Goal: Task Accomplishment & Management: Complete application form

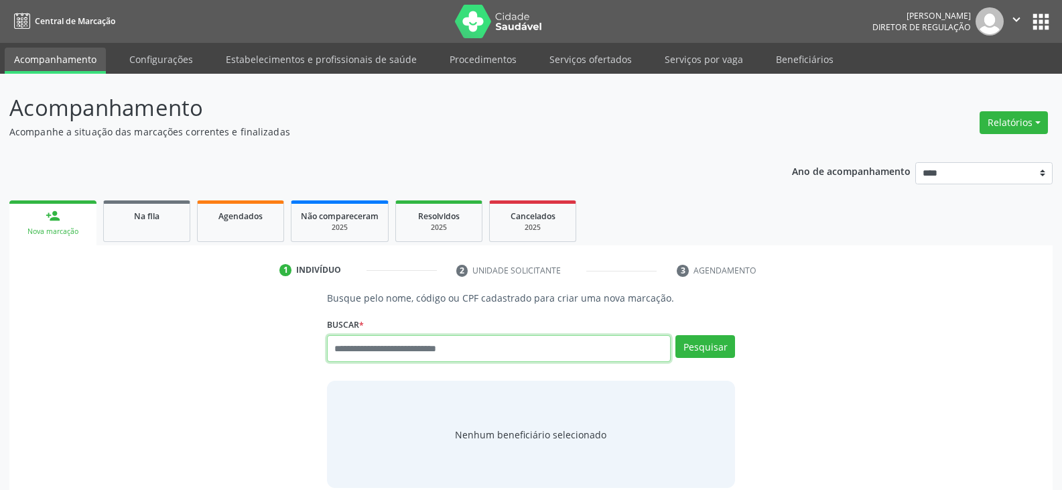
click at [493, 350] on input "text" at bounding box center [499, 348] width 344 height 27
type input "**********"
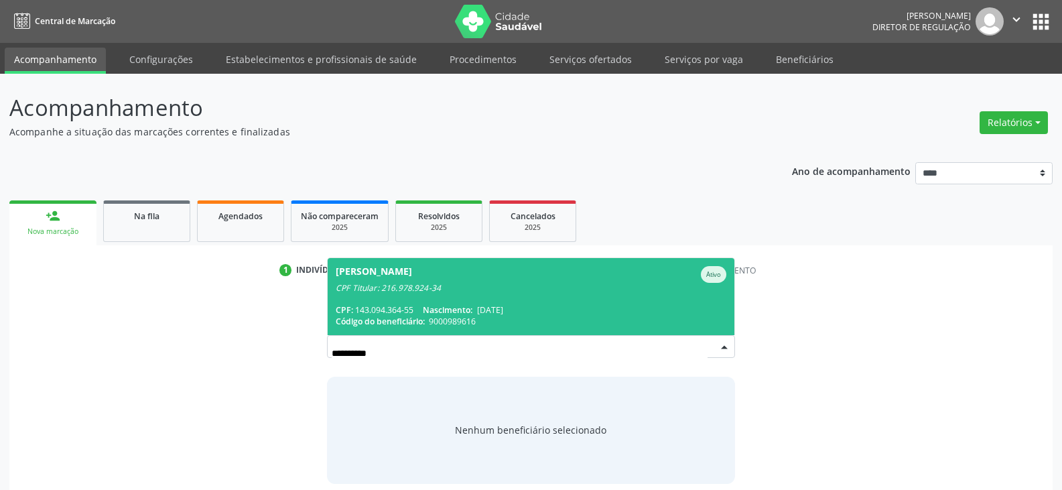
click at [500, 293] on span "[PERSON_NAME] Ativo CPF Titular: 216.978.924-34 CPF: 143.094.364-55 Nascimento:…" at bounding box center [531, 296] width 407 height 77
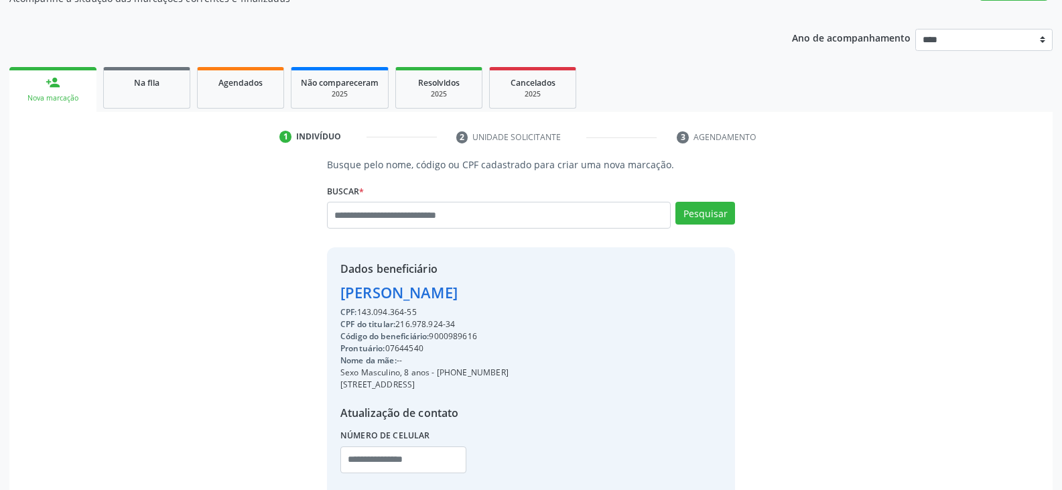
scroll to position [134, 0]
click at [440, 320] on div "CPF do titular: 216.978.924-34" at bounding box center [424, 324] width 168 height 12
click at [475, 320] on div "CPF do titular: 216.978.924-34" at bounding box center [424, 324] width 168 height 12
drag, startPoint x: 462, startPoint y: 323, endPoint x: 397, endPoint y: 327, distance: 65.8
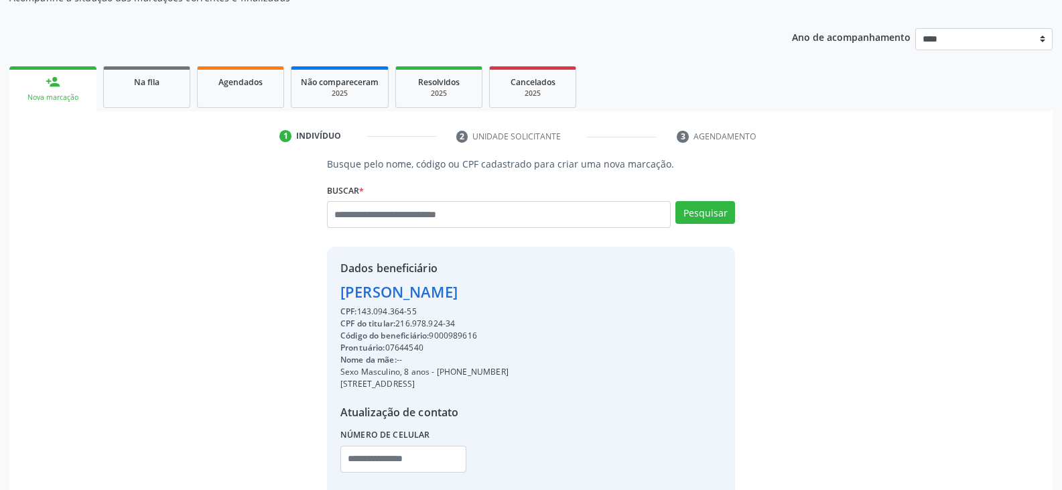
click at [397, 327] on div "CPF do titular: 216.978.924-34" at bounding box center [424, 324] width 168 height 12
click at [408, 324] on div "CPF do titular: 216.978.924-34" at bounding box center [424, 324] width 168 height 12
click at [401, 324] on div "CPF do titular: 216.978.924-34" at bounding box center [424, 324] width 168 height 12
drag, startPoint x: 399, startPoint y: 324, endPoint x: 456, endPoint y: 327, distance: 57.0
click at [456, 327] on div "CPF do titular: 216.978.924-34" at bounding box center [424, 324] width 168 height 12
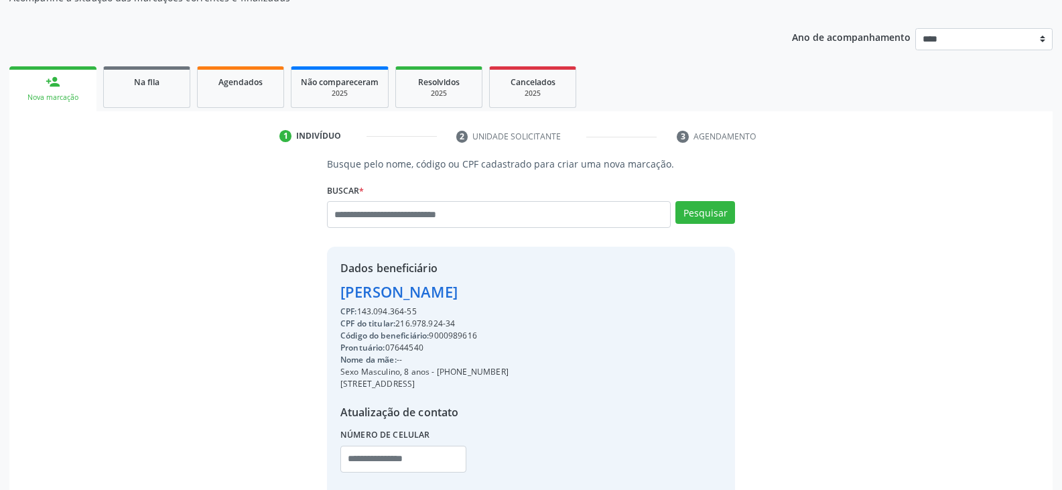
copy div "216.978.924-34"
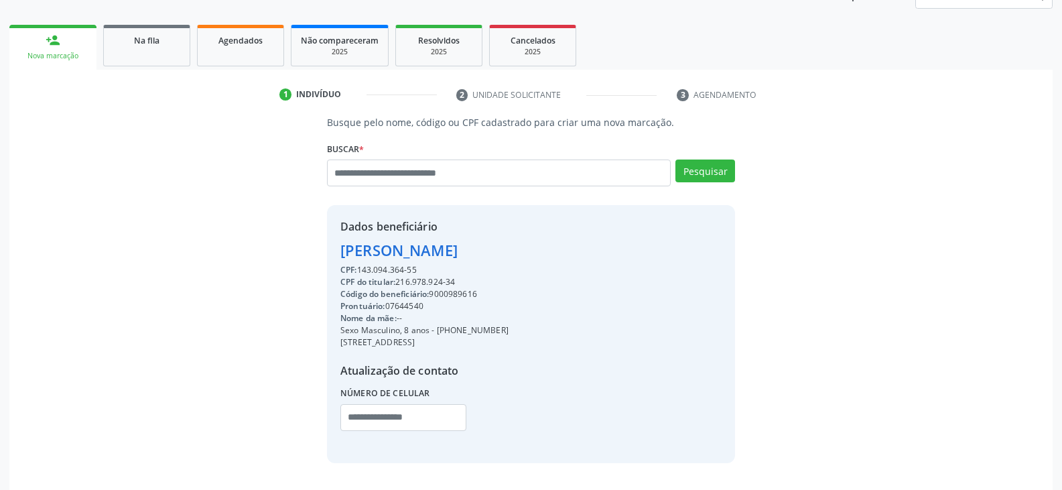
scroll to position [218, 0]
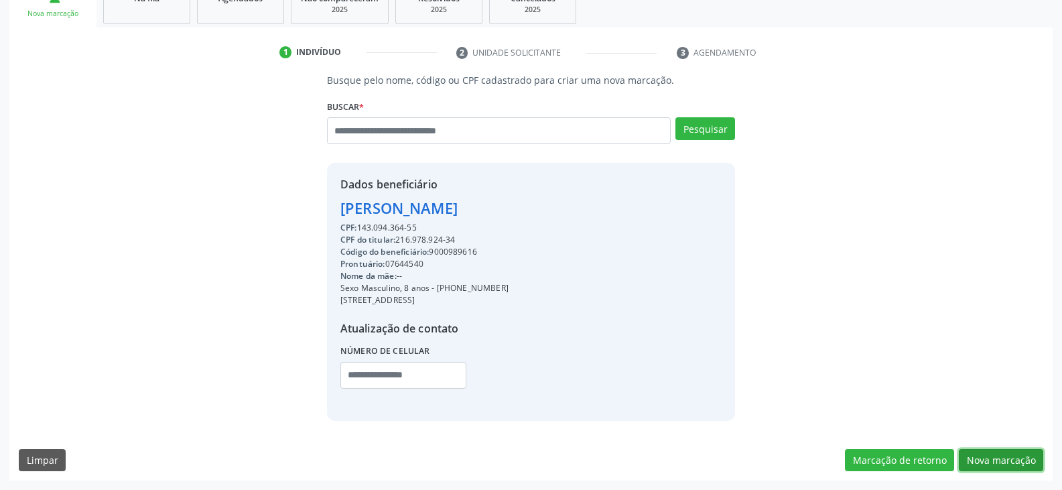
click at [1002, 464] on button "Nova marcação" at bounding box center [1001, 460] width 84 height 23
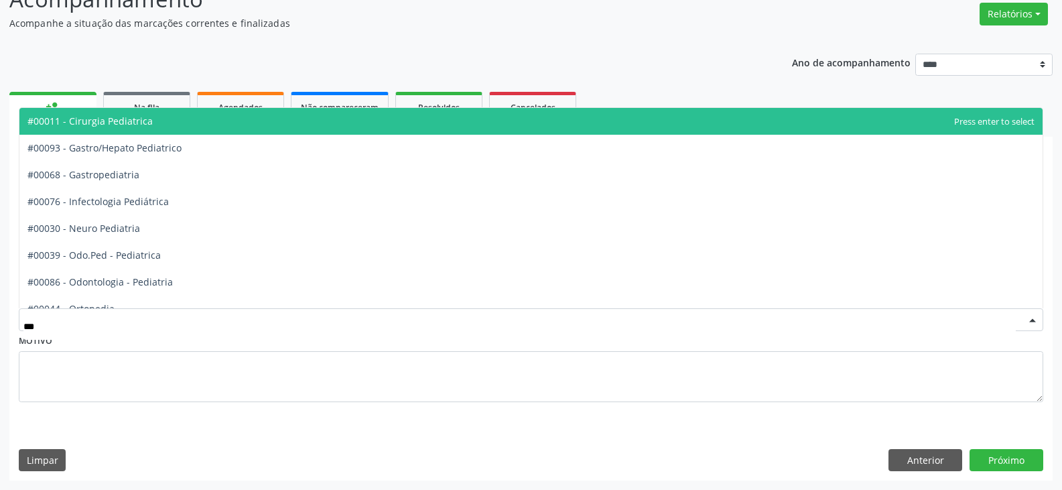
type input "****"
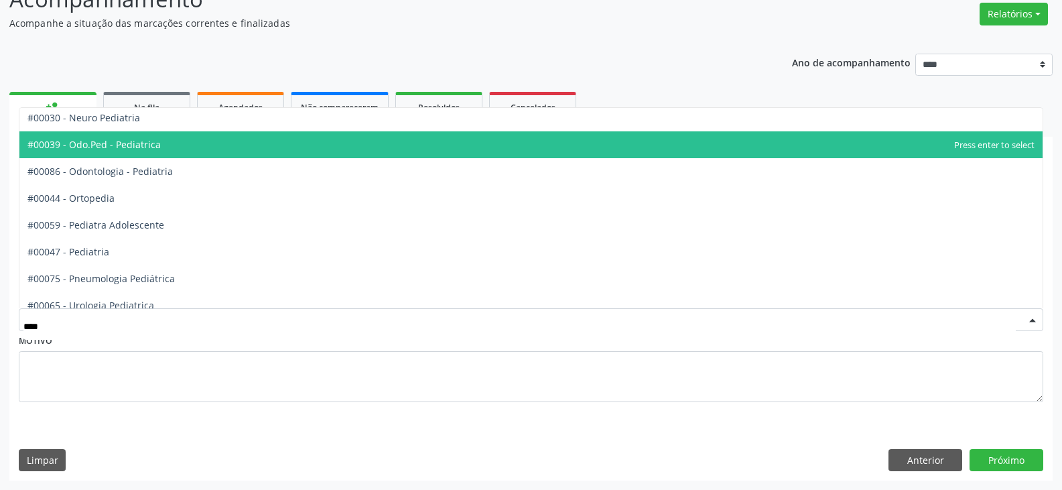
scroll to position [121, 0]
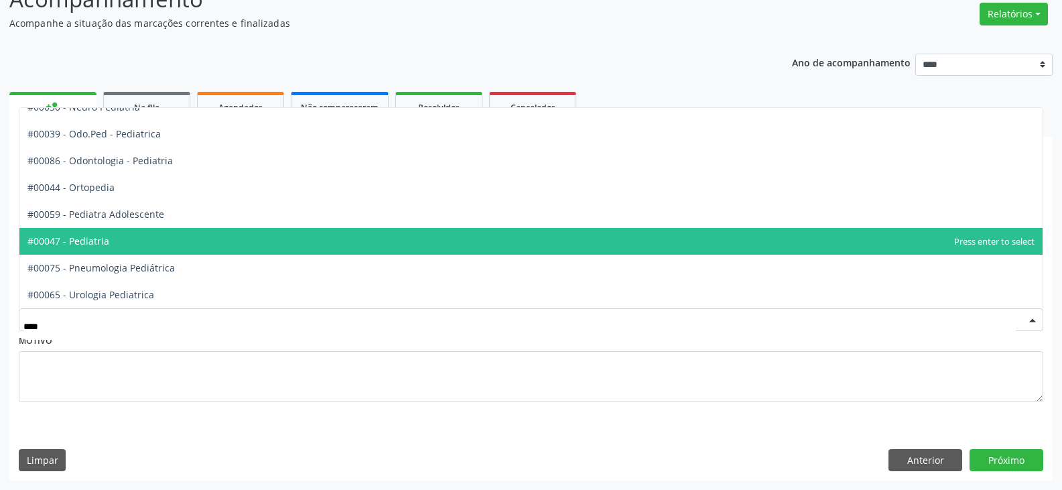
click at [119, 242] on span "#00047 - Pediatria" at bounding box center [530, 241] width 1023 height 27
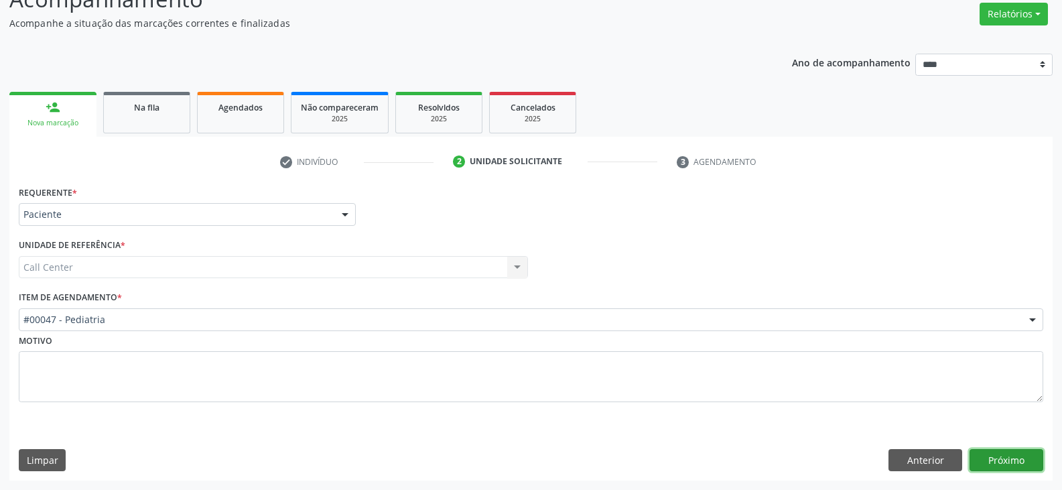
click at [1004, 456] on button "Próximo" at bounding box center [1006, 460] width 74 height 23
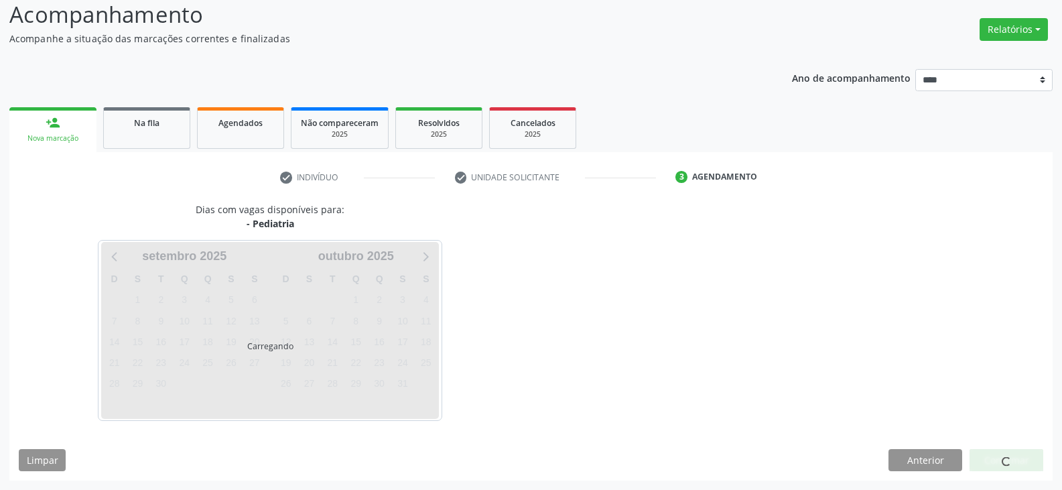
scroll to position [93, 0]
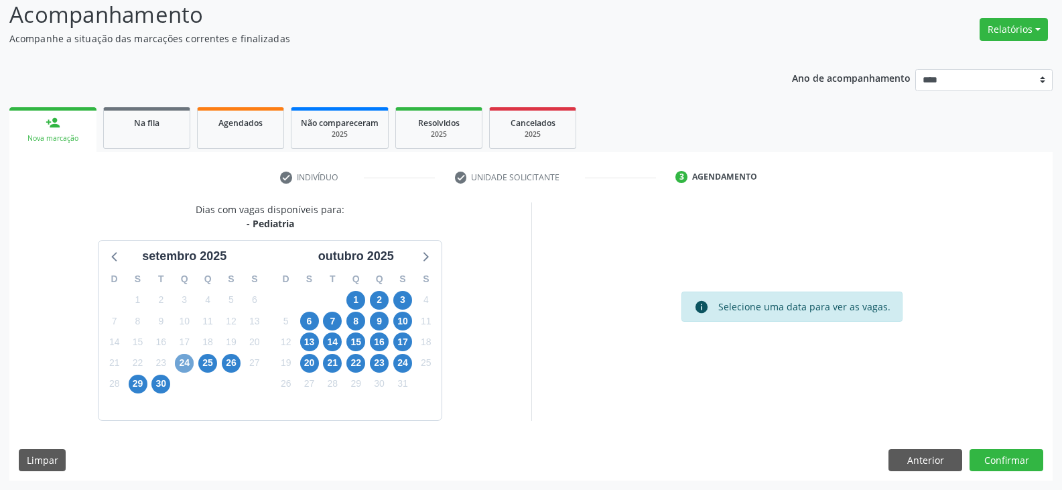
click at [189, 366] on span "24" at bounding box center [184, 363] width 19 height 19
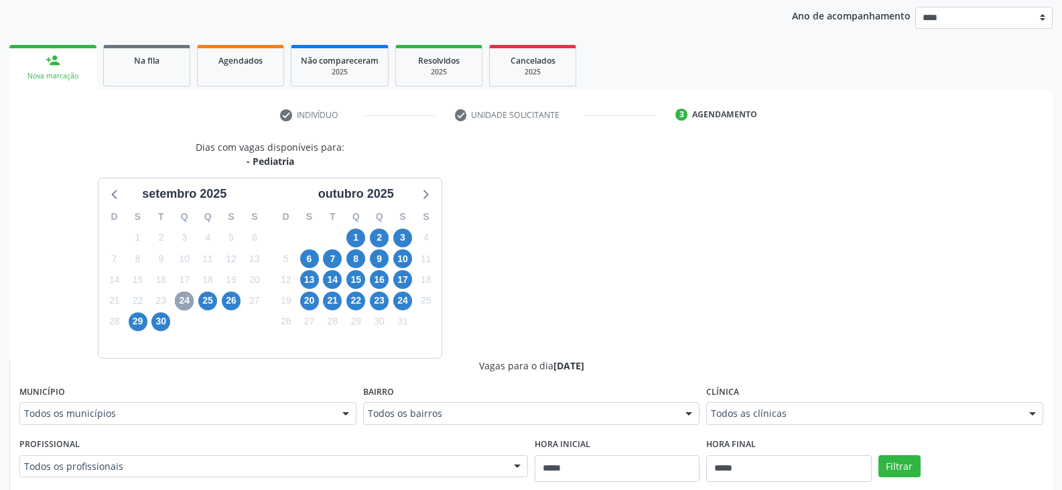
scroll to position [227, 0]
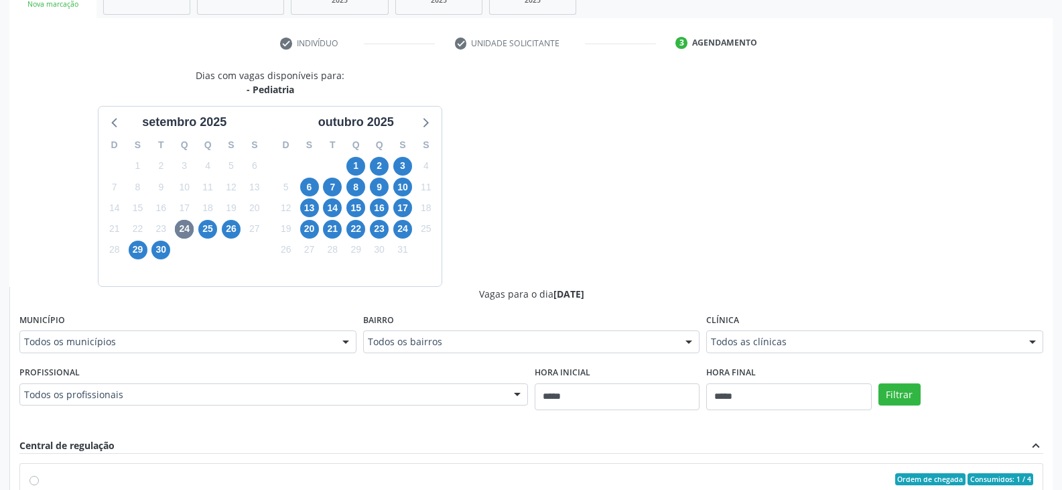
click at [302, 350] on div "Todos os municípios" at bounding box center [187, 341] width 337 height 23
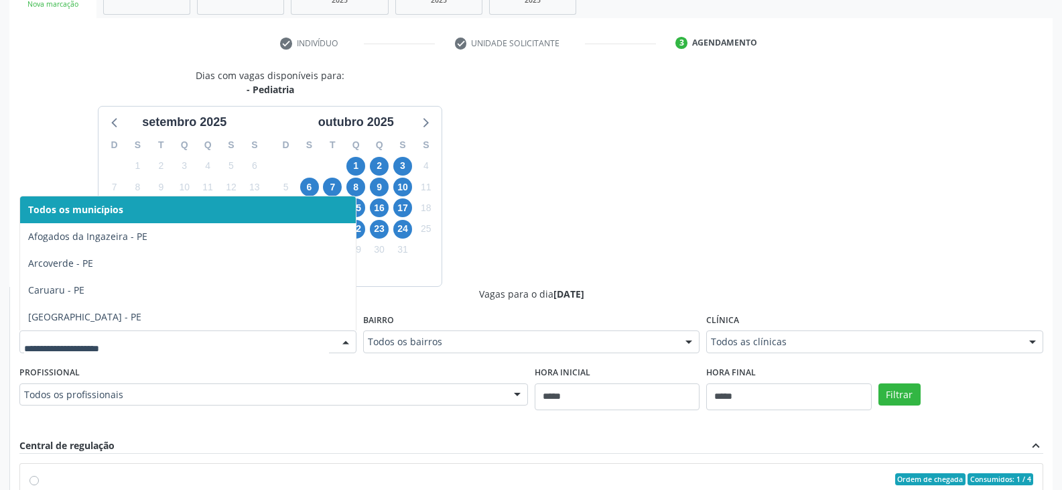
click at [492, 163] on div "Dias com vagas disponíveis para: - [GEOGRAPHIC_DATA] [DATE] D S T Q Q S S 31 1 …" at bounding box center [270, 177] width 522 height 218
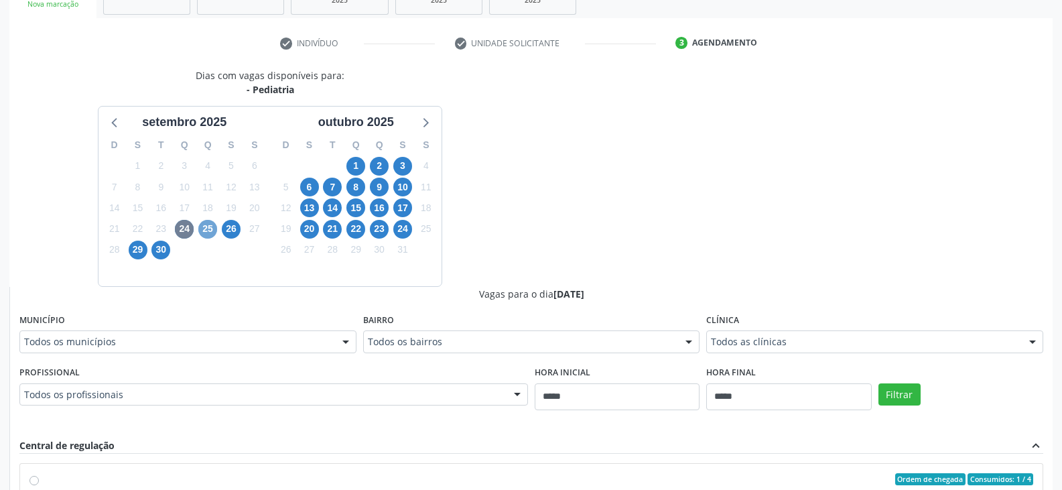
click at [210, 232] on span "25" at bounding box center [207, 229] width 19 height 19
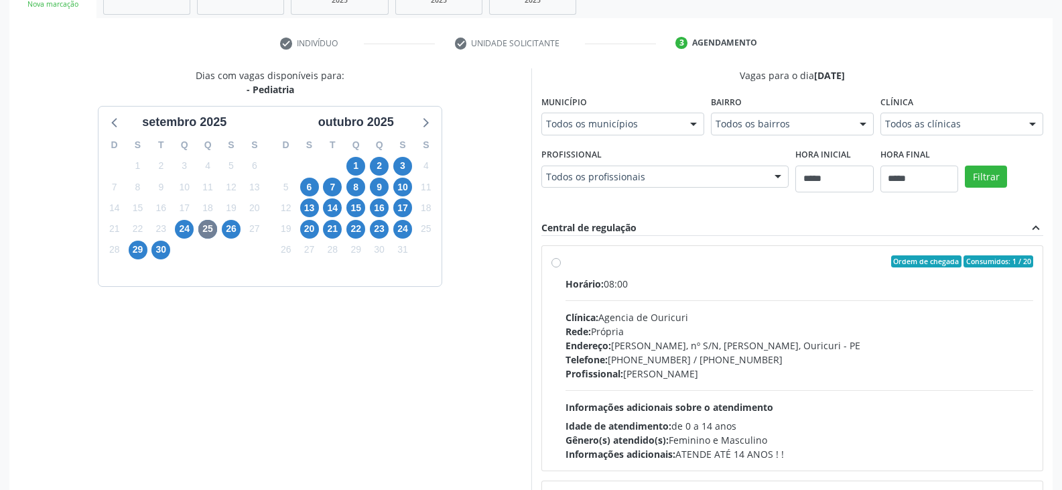
click at [660, 110] on div "Município Todos os municípios Todos os municípios Afogados da [GEOGRAPHIC_DATA]…" at bounding box center [622, 113] width 163 height 43
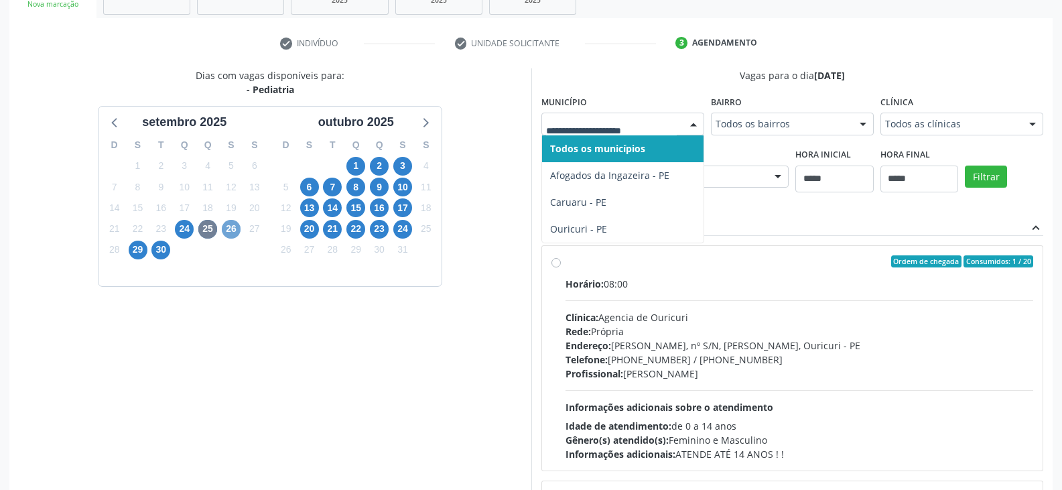
click at [234, 224] on span "26" at bounding box center [231, 229] width 19 height 19
click at [134, 252] on span "29" at bounding box center [138, 250] width 19 height 19
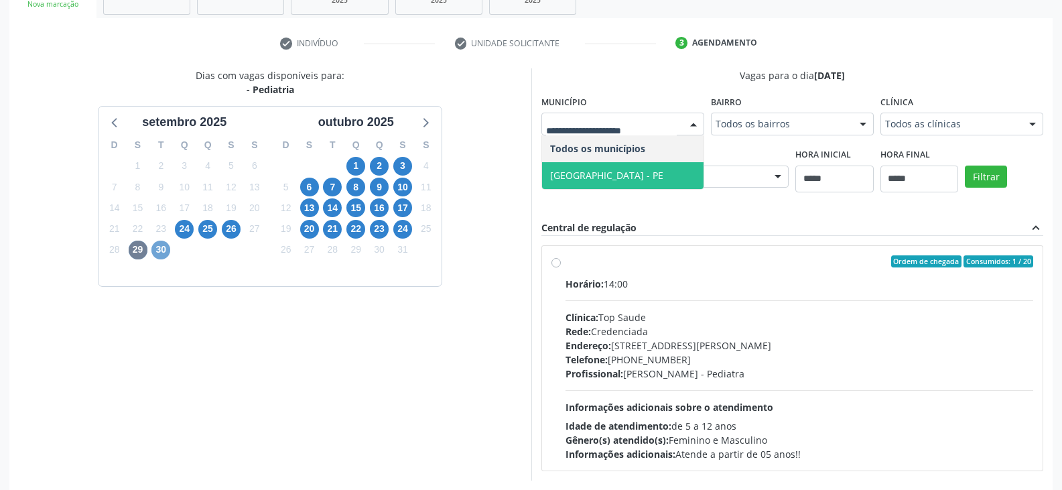
click at [157, 250] on span "30" at bounding box center [160, 250] width 19 height 19
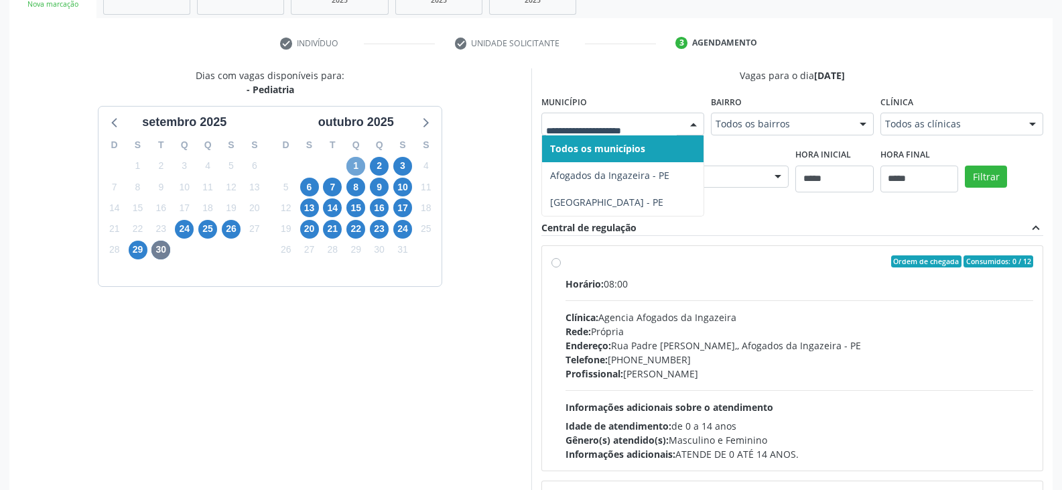
click at [358, 166] on span "1" at bounding box center [355, 166] width 19 height 19
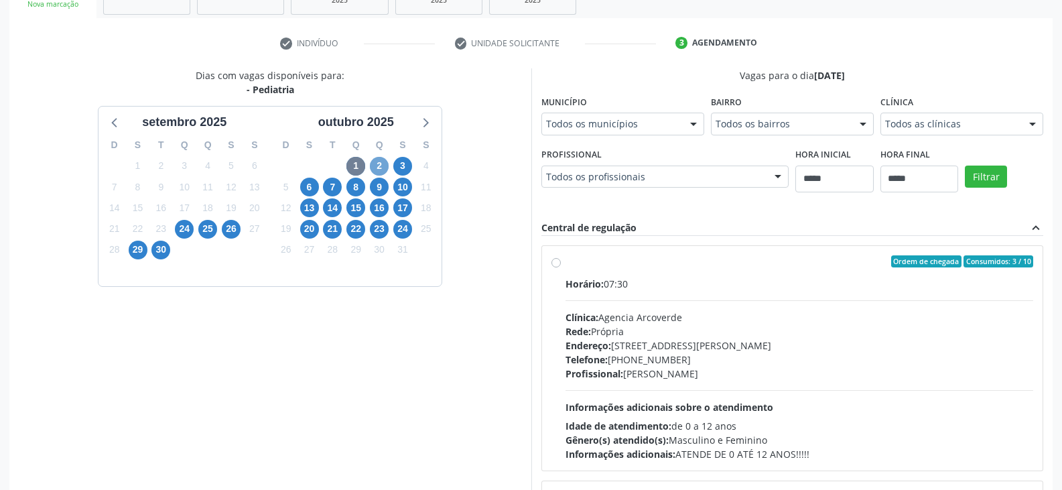
click at [380, 165] on span "2" at bounding box center [379, 166] width 19 height 19
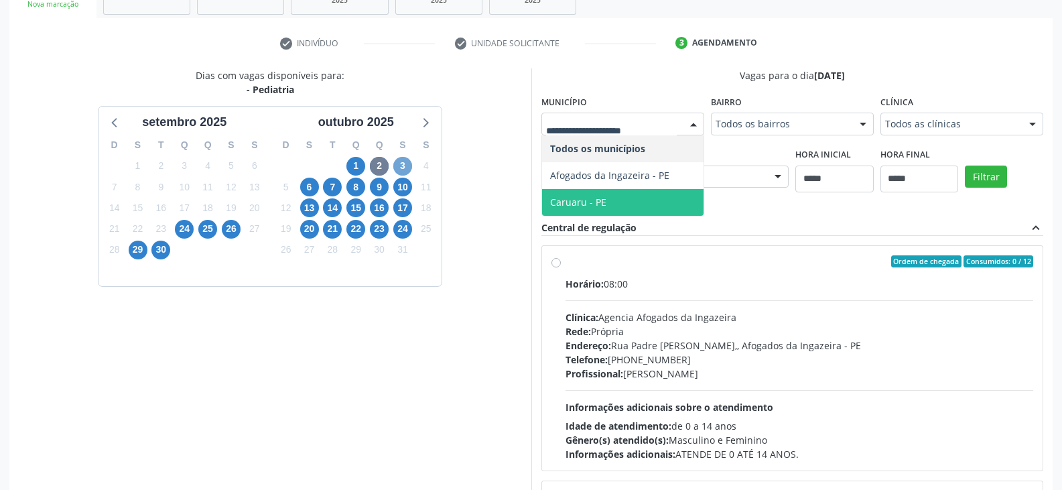
click at [399, 165] on span "3" at bounding box center [402, 166] width 19 height 19
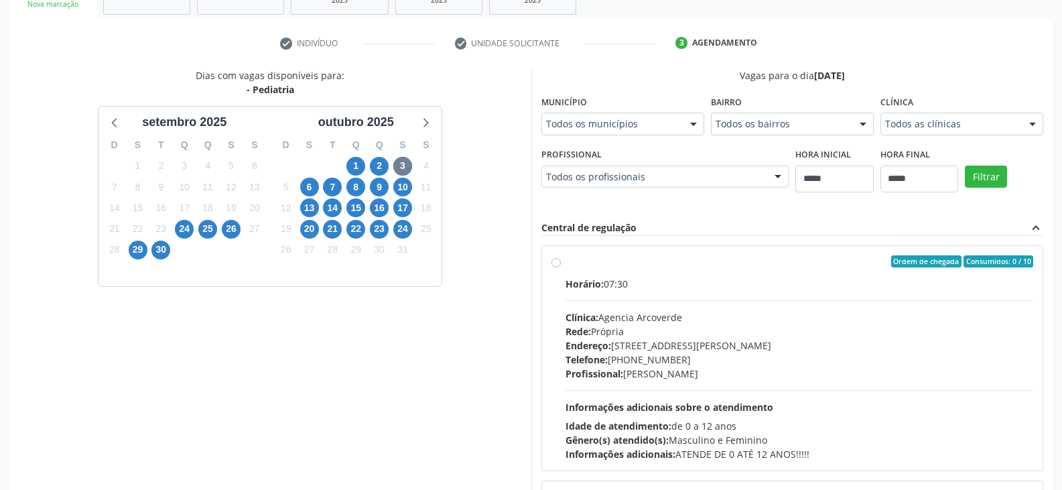
click at [635, 132] on div "Todos os municípios" at bounding box center [622, 124] width 163 height 23
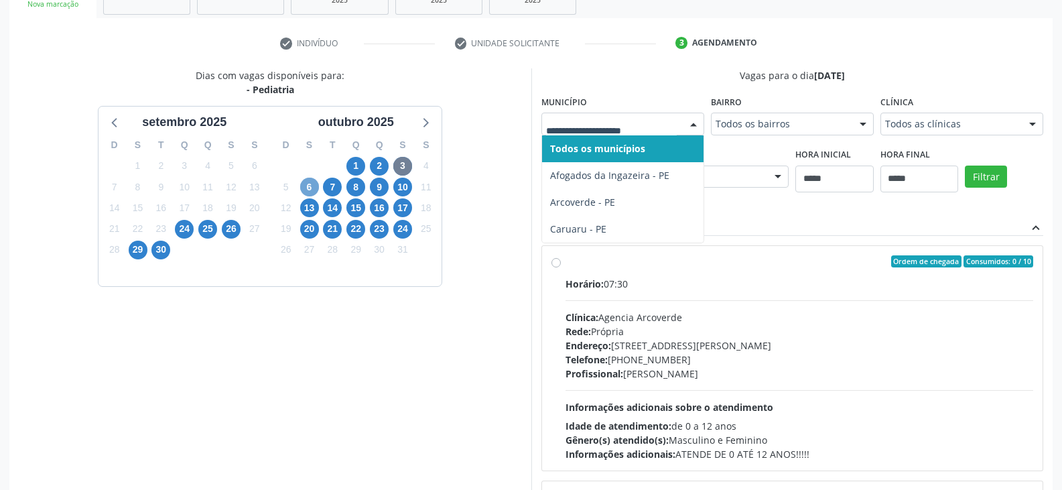
click at [303, 189] on span "6" at bounding box center [309, 187] width 19 height 19
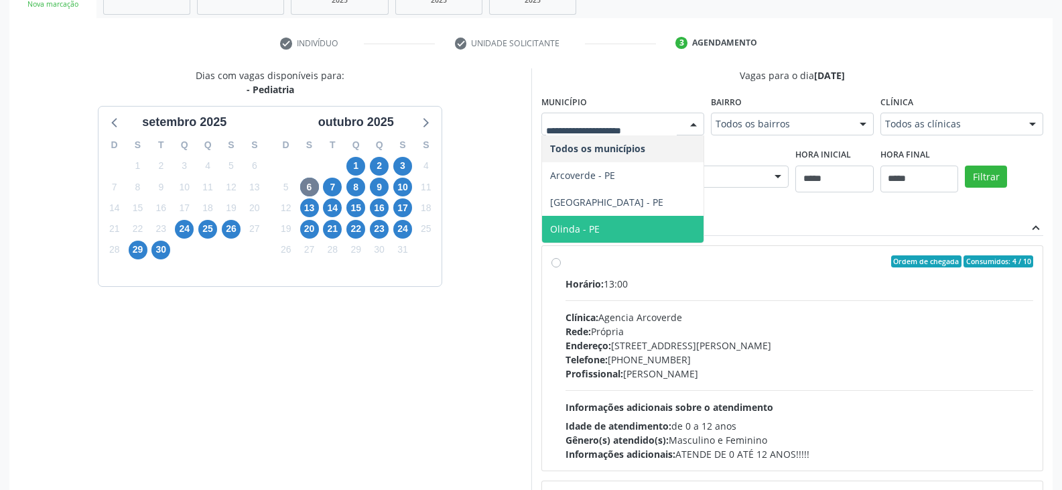
click at [590, 229] on span "Olinda - PE" at bounding box center [575, 228] width 50 height 13
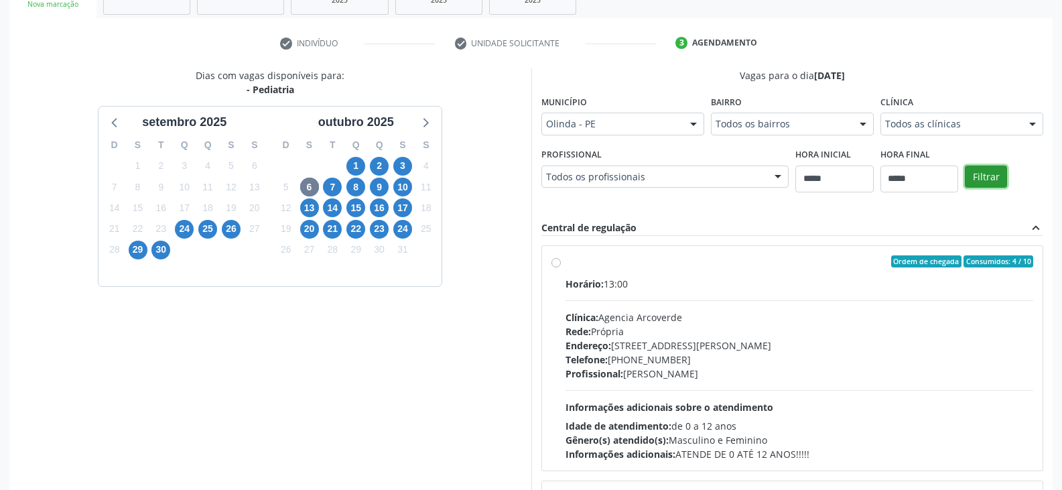
click at [987, 174] on button "Filtrar" at bounding box center [986, 176] width 42 height 23
click at [565, 263] on label "Ordem de chegada Consumidos: 0 / 20 Horário: 14:00 Clínica: Espaço Med Popular …" at bounding box center [799, 358] width 468 height 206
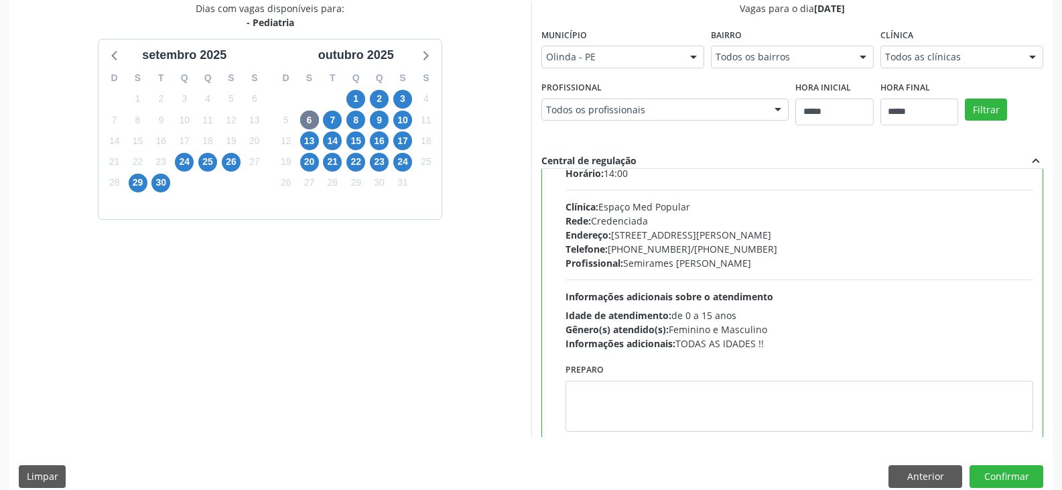
scroll to position [66, 0]
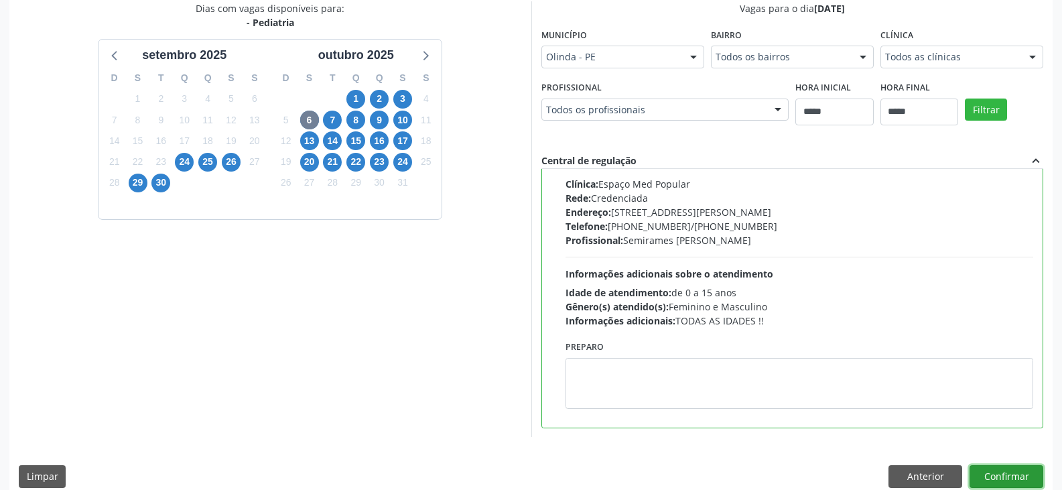
click at [1016, 480] on button "Confirmar" at bounding box center [1006, 476] width 74 height 23
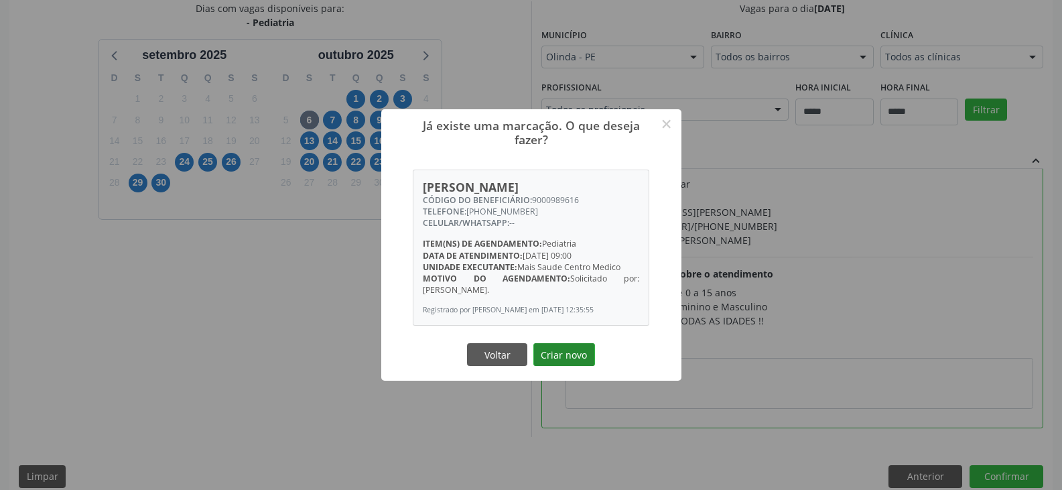
click at [563, 364] on button "Criar novo" at bounding box center [564, 354] width 62 height 23
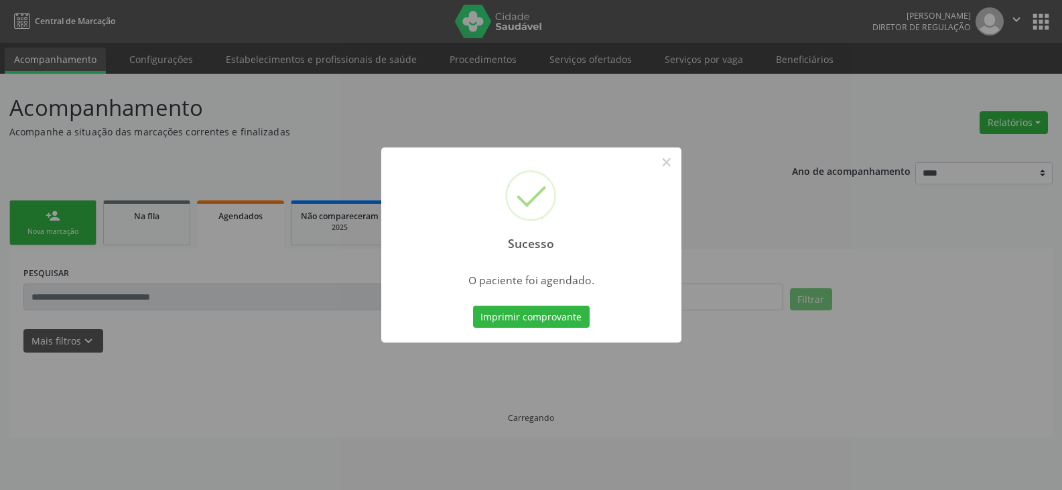
scroll to position [0, 0]
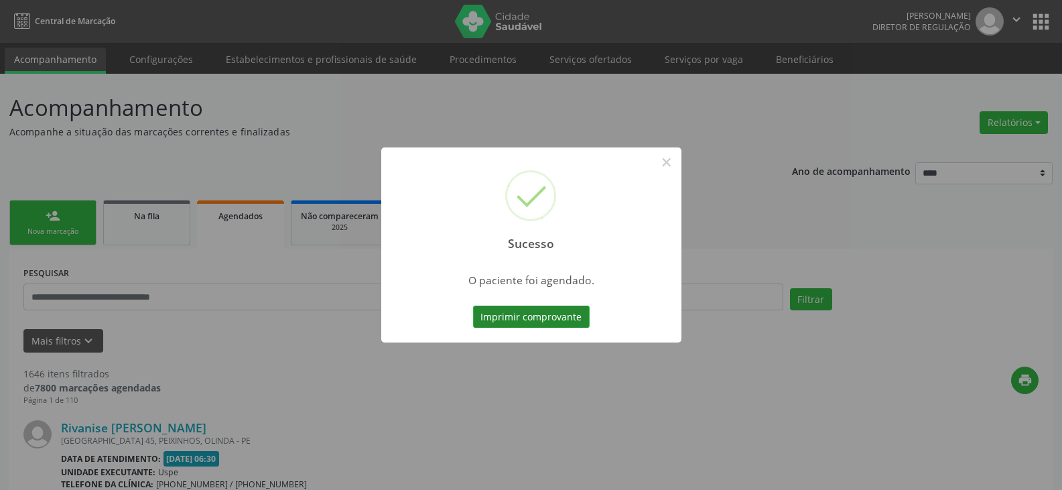
click at [517, 322] on button "Imprimir comprovante" at bounding box center [531, 317] width 117 height 23
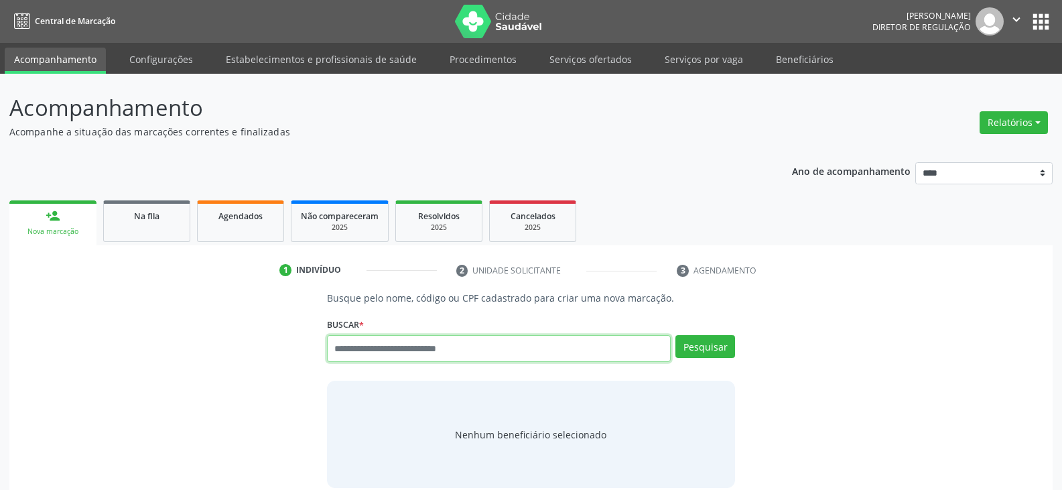
click at [383, 353] on input "text" at bounding box center [499, 348] width 344 height 27
paste input "**********"
type input "**********"
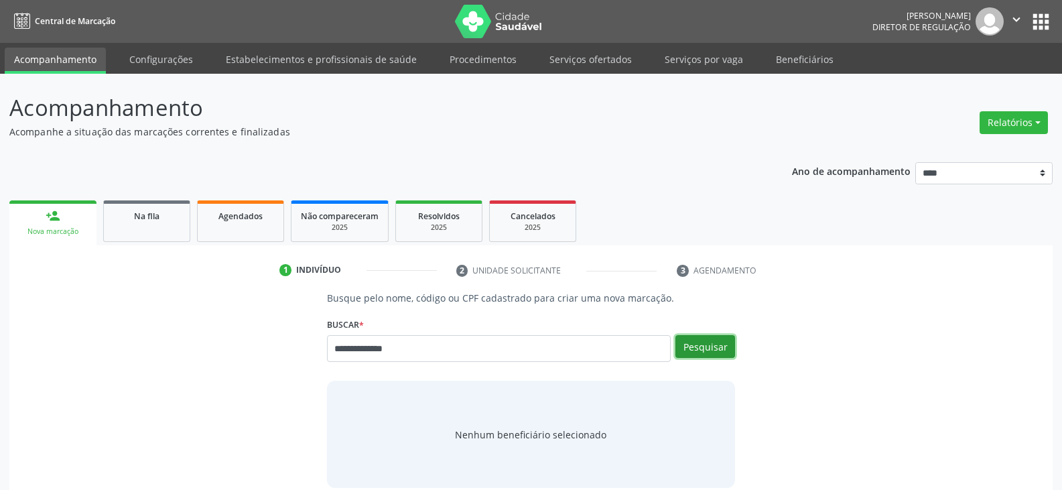
click at [706, 346] on button "Pesquisar" at bounding box center [705, 346] width 60 height 23
type input "**********"
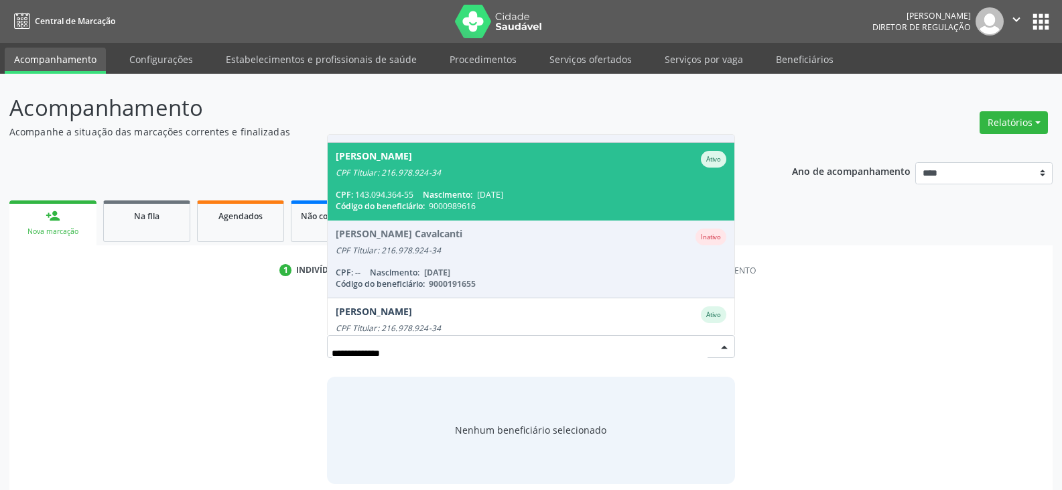
scroll to position [265, 0]
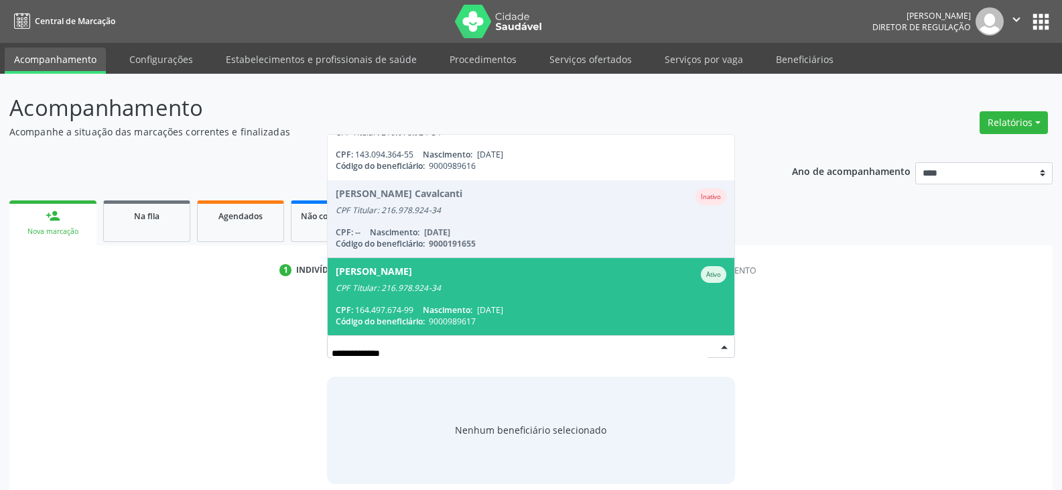
click at [452, 293] on span "[PERSON_NAME] Ativo CPF Titular: 216.978.924-34 CPF: 164.497.674-99 Nascimento:…" at bounding box center [531, 296] width 407 height 77
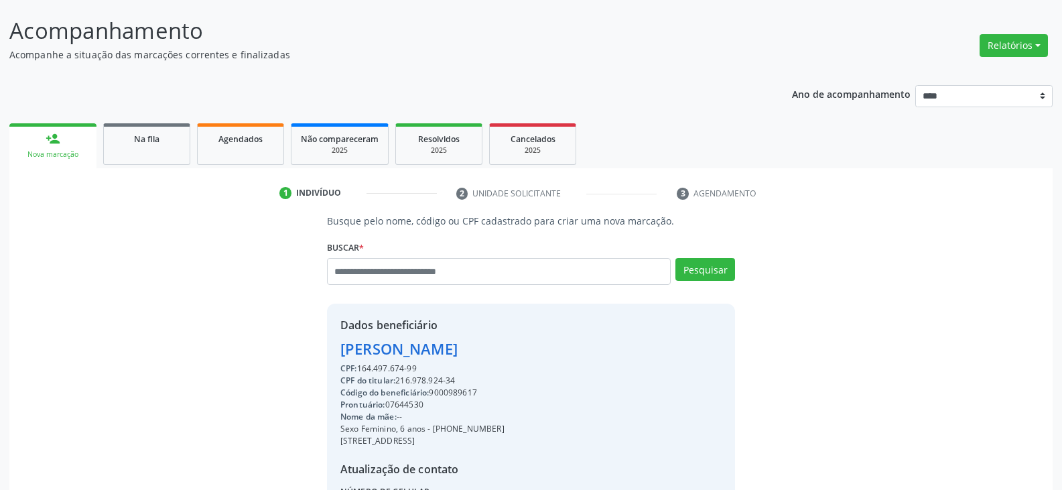
scroll to position [218, 0]
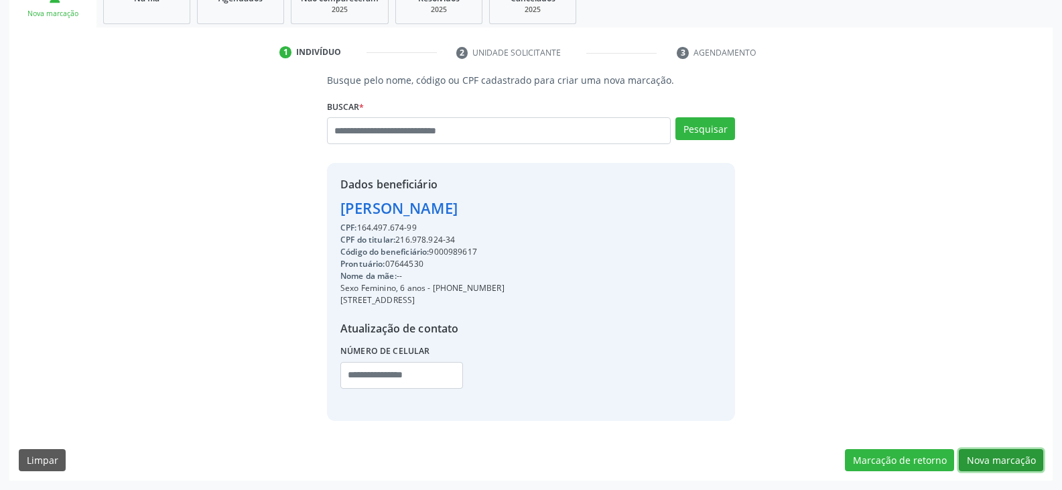
click at [983, 460] on button "Nova marcação" at bounding box center [1001, 460] width 84 height 23
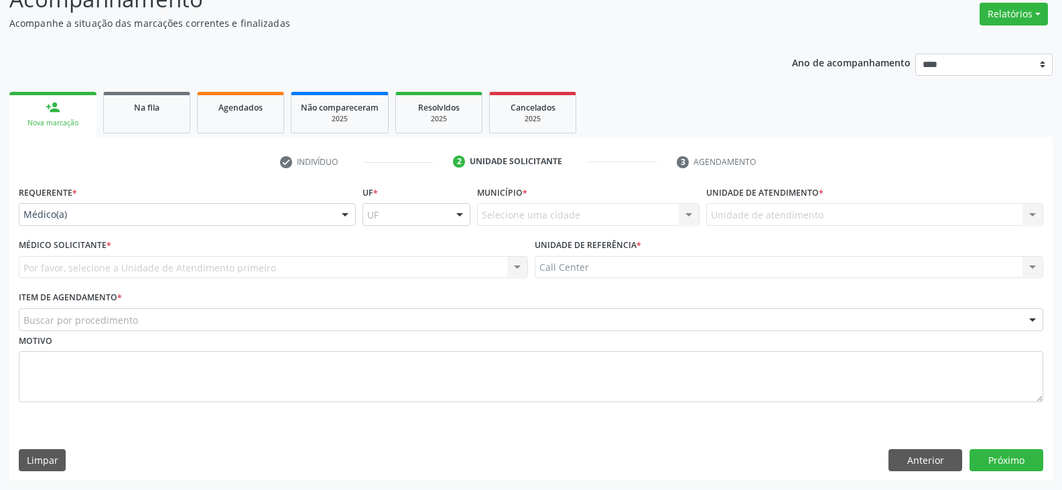
scroll to position [109, 0]
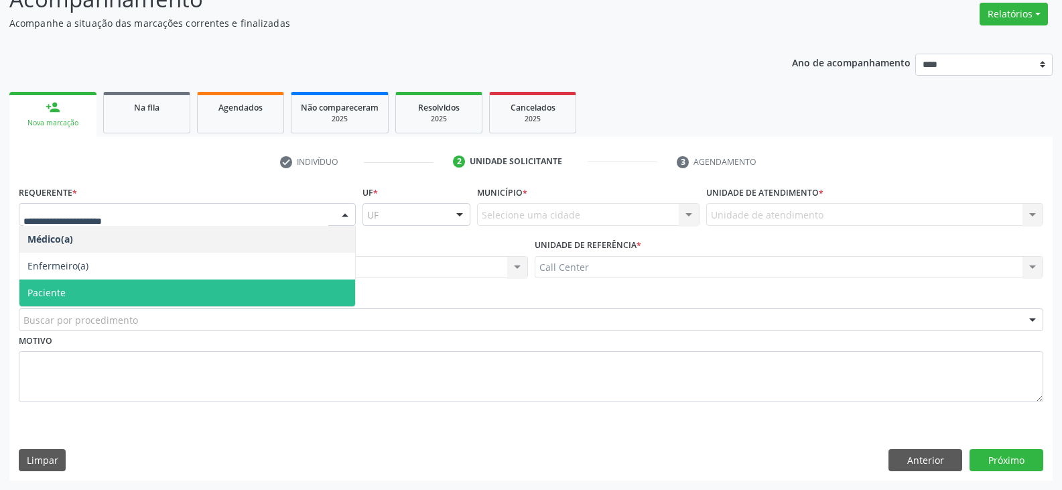
click at [103, 291] on span "Paciente" at bounding box center [187, 292] width 336 height 27
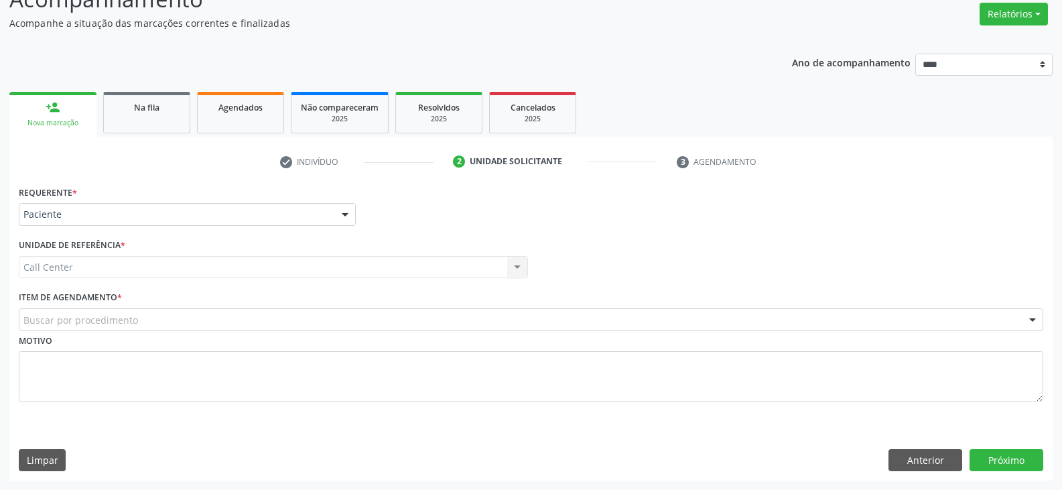
click at [220, 272] on div "Call Center Call Center Nenhum resultado encontrado para: " " Não há nenhuma op…" at bounding box center [273, 267] width 509 height 23
click at [214, 312] on div "Buscar por procedimento" at bounding box center [531, 319] width 1024 height 23
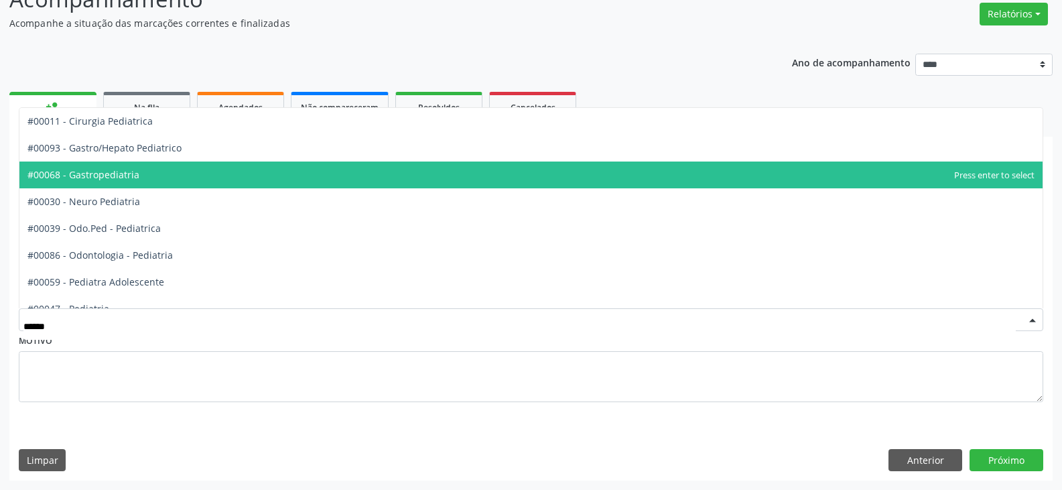
type input "*******"
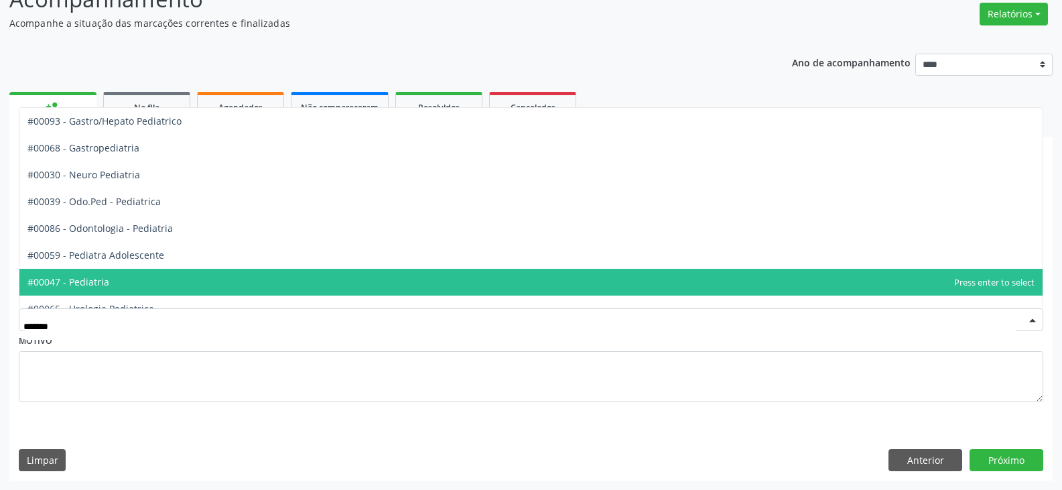
scroll to position [41, 0]
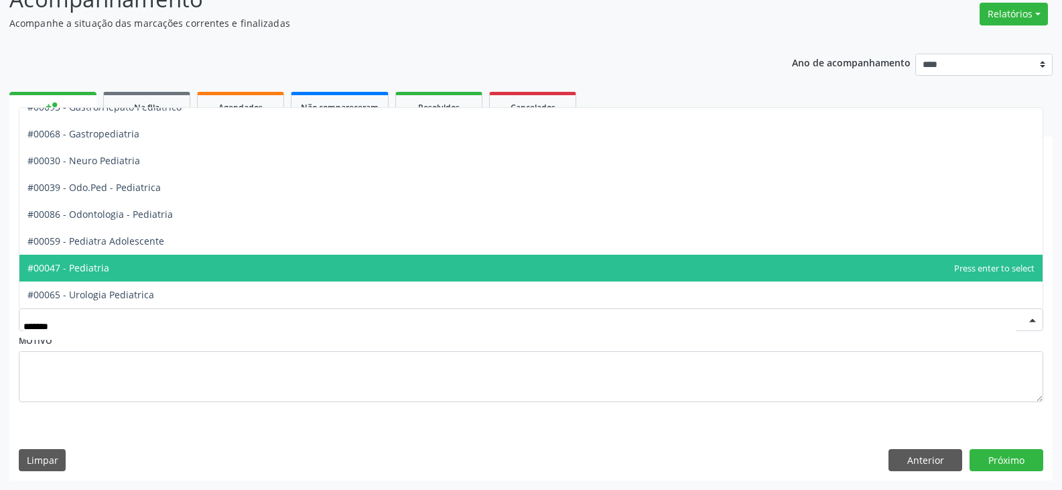
click at [155, 262] on span "#00047 - Pediatria" at bounding box center [530, 268] width 1023 height 27
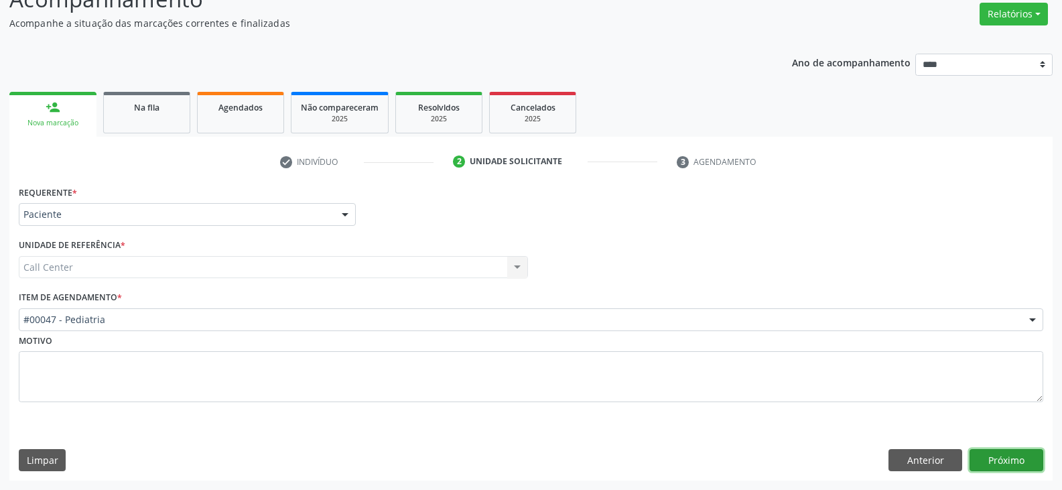
click at [1030, 460] on button "Próximo" at bounding box center [1006, 460] width 74 height 23
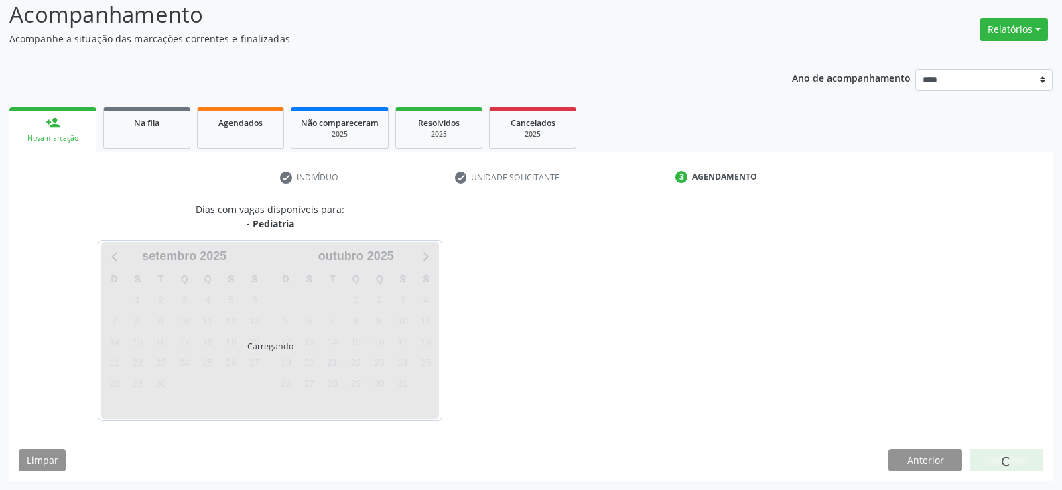
scroll to position [93, 0]
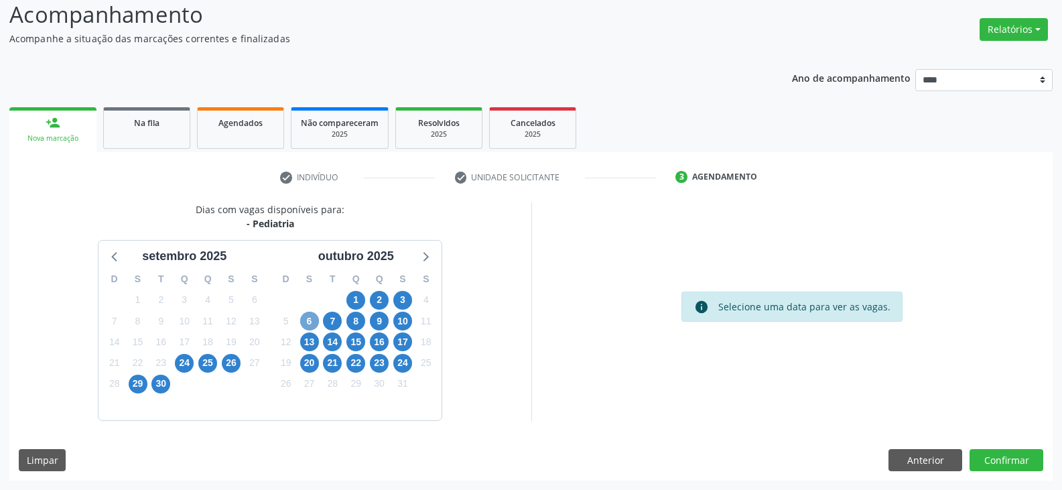
click at [312, 318] on span "6" at bounding box center [309, 321] width 19 height 19
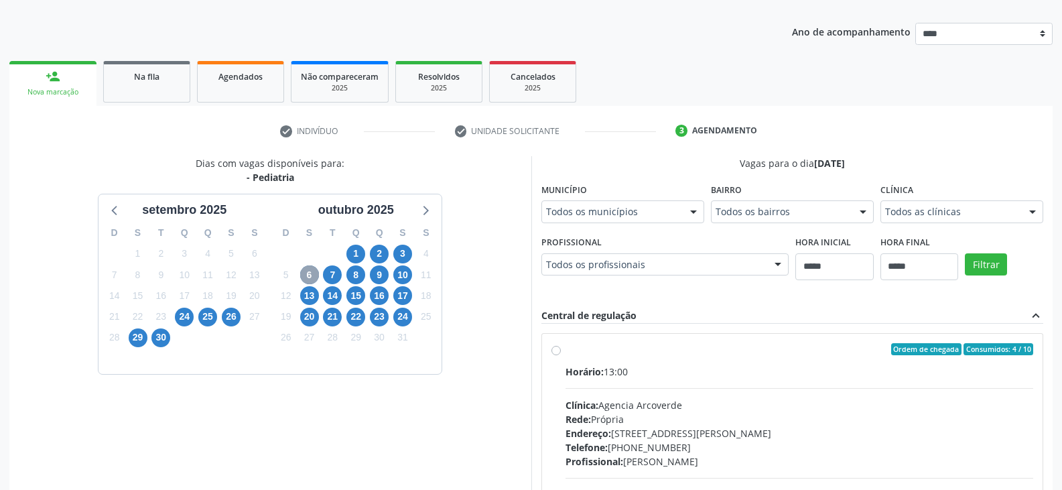
scroll to position [160, 0]
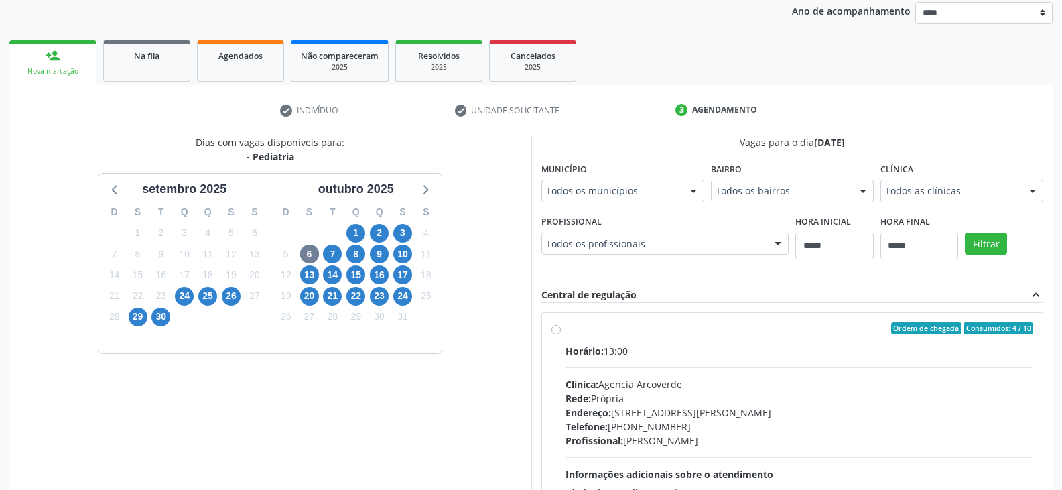
click at [677, 194] on div "Todos os municípios" at bounding box center [622, 191] width 163 height 23
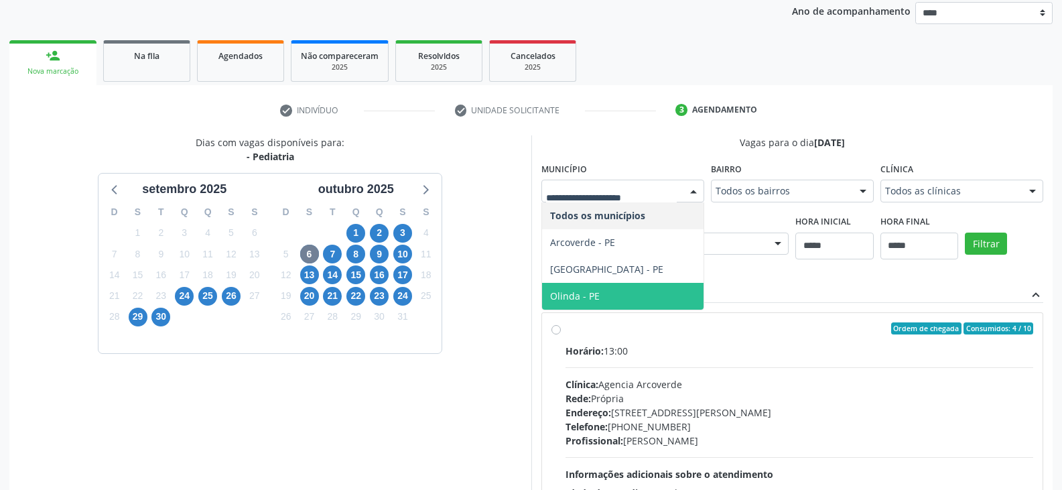
click at [612, 296] on span "Olinda - PE" at bounding box center [622, 296] width 161 height 27
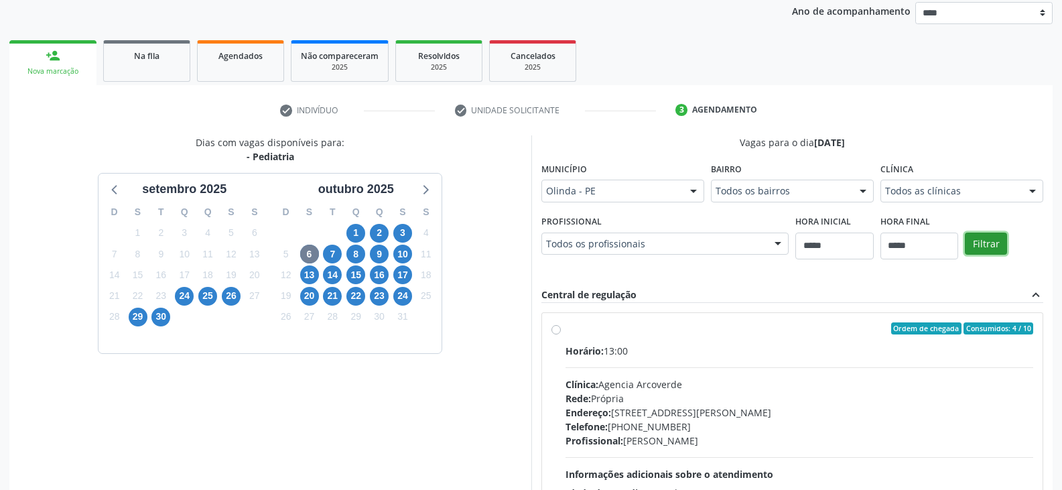
click at [979, 243] on button "Filtrar" at bounding box center [986, 243] width 42 height 23
click at [565, 332] on label "Ordem de chegada Consumidos: 2 / 20 Horário: 14:00 Clínica: Espaço Med Popular …" at bounding box center [799, 425] width 468 height 206
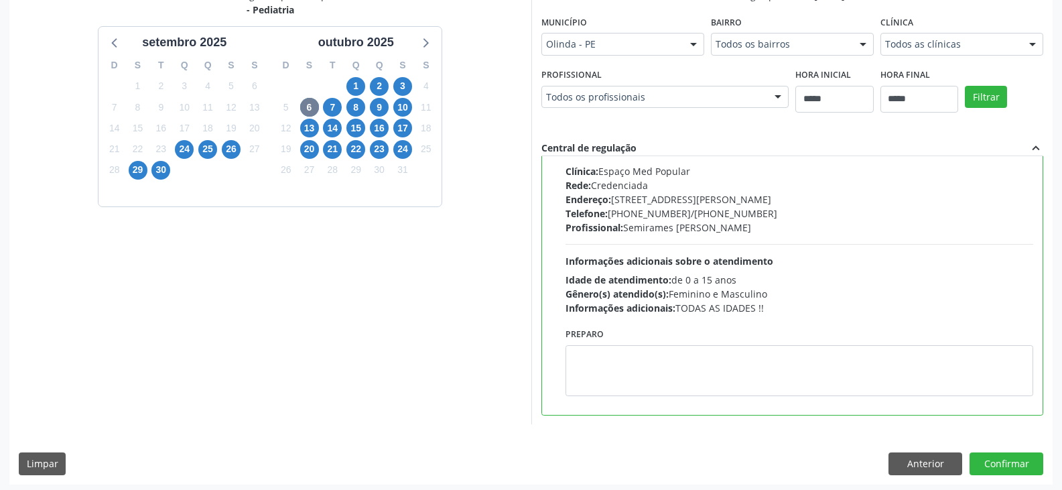
scroll to position [311, 0]
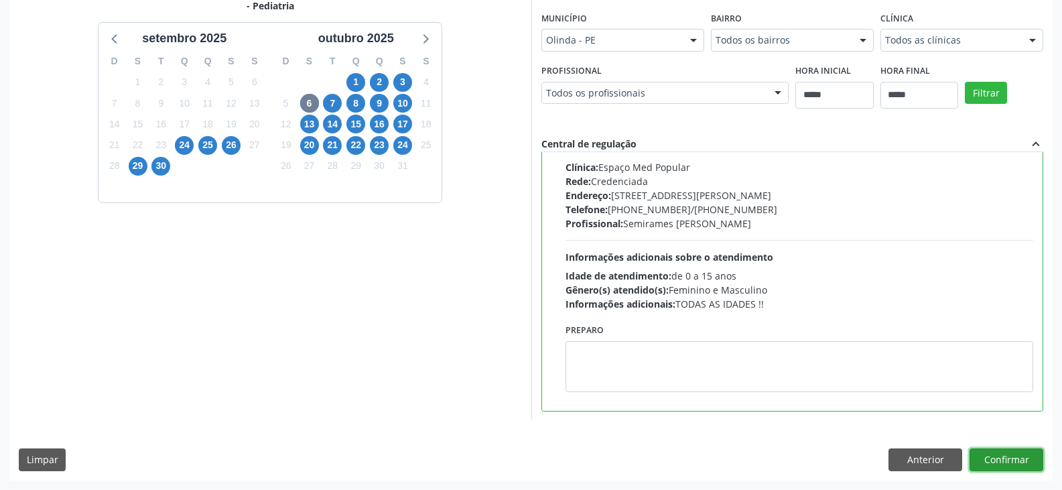
click at [1022, 462] on button "Confirmar" at bounding box center [1006, 459] width 74 height 23
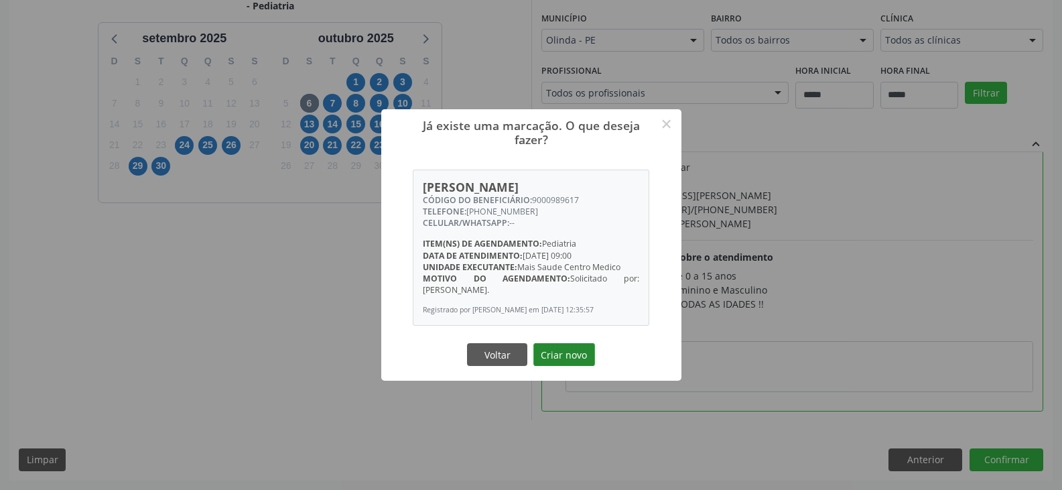
click at [561, 357] on button "Criar novo" at bounding box center [564, 354] width 62 height 23
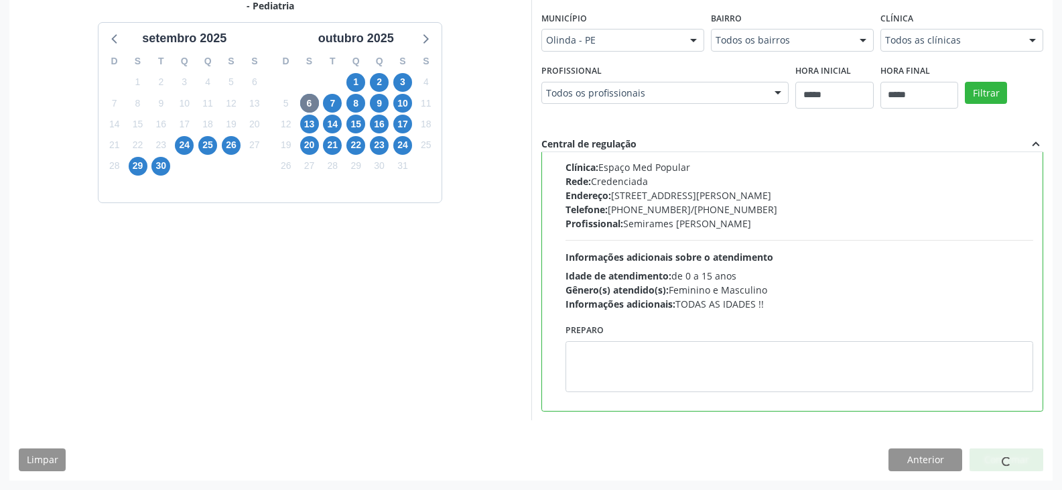
scroll to position [0, 0]
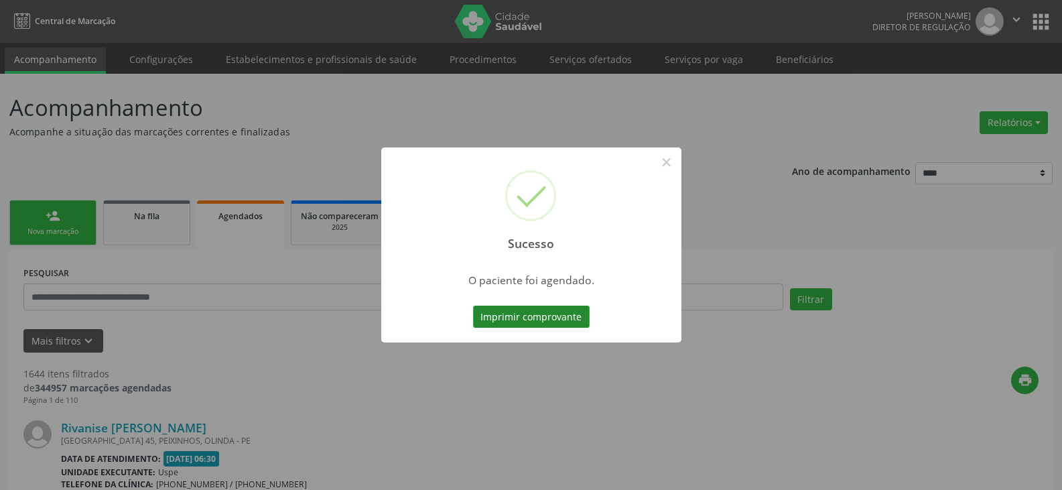
click at [551, 316] on button "Imprimir comprovante" at bounding box center [531, 317] width 117 height 23
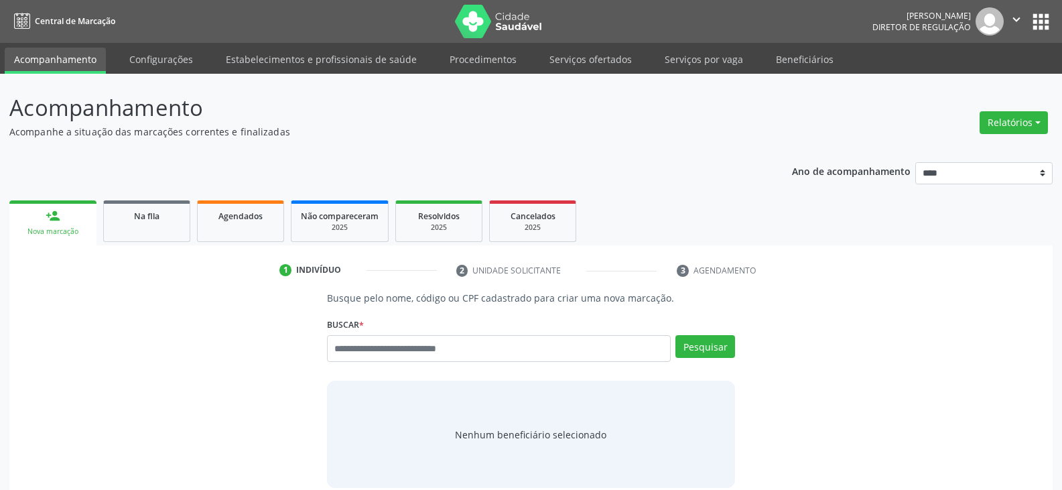
click at [444, 129] on p "Acompanhe a situação das marcações correntes e finalizadas" at bounding box center [374, 132] width 730 height 14
